Goal: Task Accomplishment & Management: Use online tool/utility

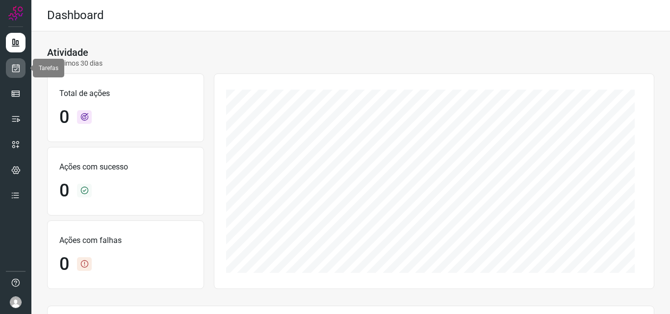
click at [12, 76] on link at bounding box center [16, 68] width 20 height 20
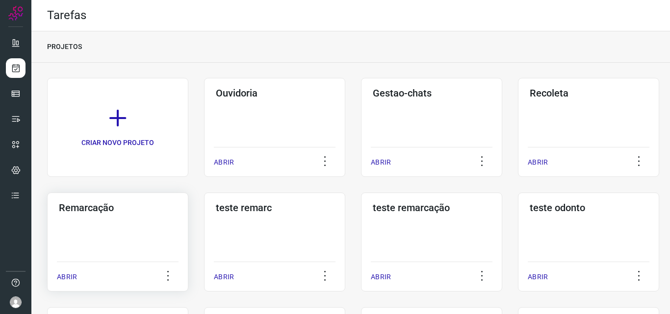
click at [204, 218] on div "Remarcação ABRIR" at bounding box center [274, 242] width 141 height 99
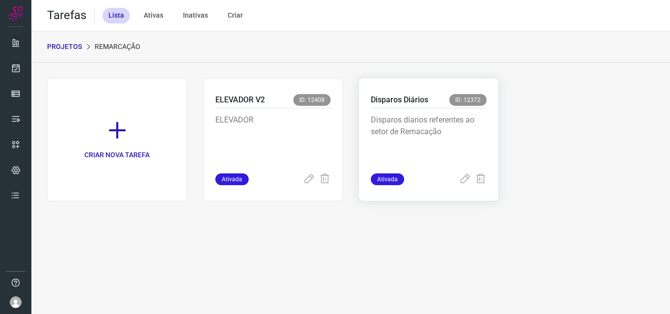
click at [459, 122] on p "Disparos diarios referentes ao setor de Remacação" at bounding box center [429, 138] width 116 height 49
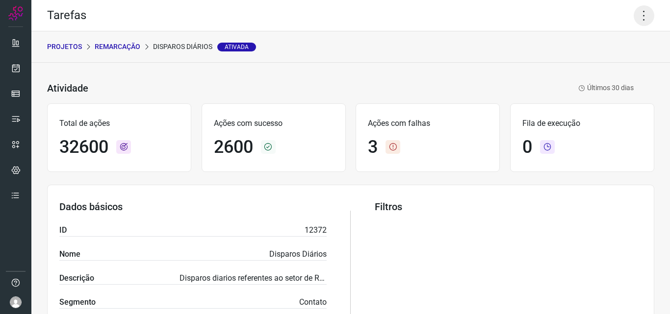
click at [638, 15] on icon at bounding box center [644, 15] width 21 height 21
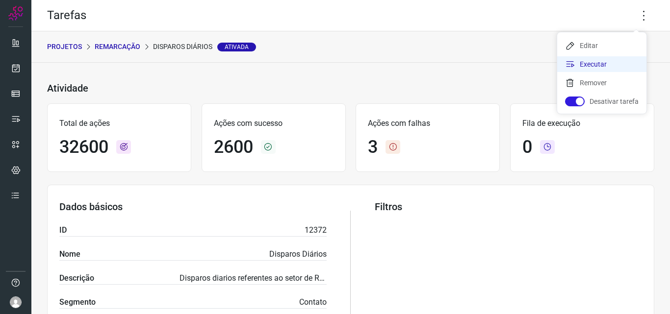
click at [619, 59] on li "Executar" at bounding box center [601, 64] width 89 height 16
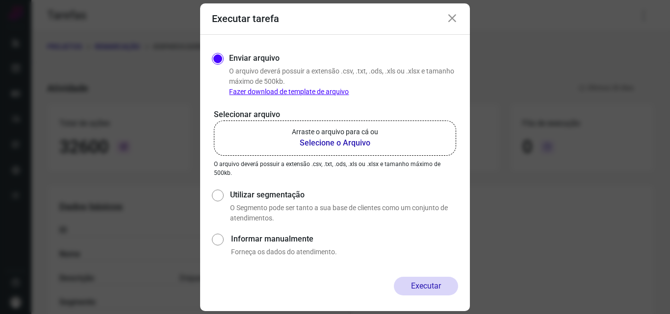
click at [339, 142] on b "Selecione o Arquivo" at bounding box center [335, 143] width 86 height 12
click at [0, 0] on input "Arraste o arquivo para cá ou Selecione o Arquivo" at bounding box center [0, 0] width 0 height 0
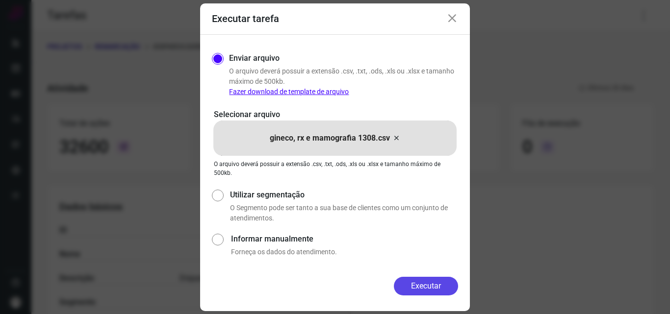
click at [441, 285] on button "Executar" at bounding box center [426, 286] width 64 height 19
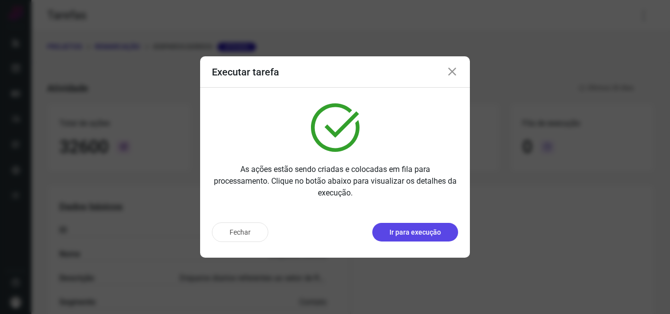
click at [419, 237] on p "Ir para execução" at bounding box center [414, 233] width 51 height 10
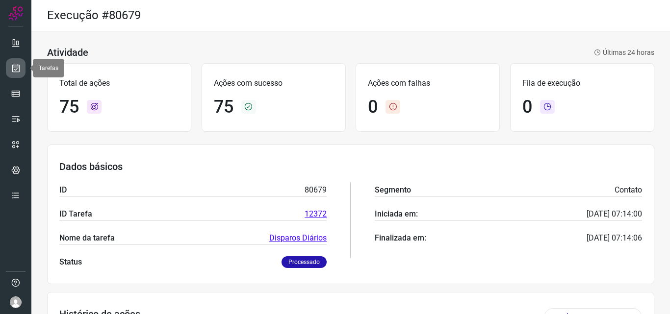
click at [20, 68] on icon at bounding box center [16, 68] width 10 height 10
